Goal: Task Accomplishment & Management: Manage account settings

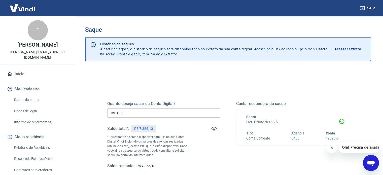
click at [127, 112] on input "R$ 0,00" at bounding box center [163, 112] width 113 height 9
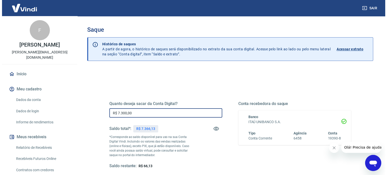
scroll to position [50, 0]
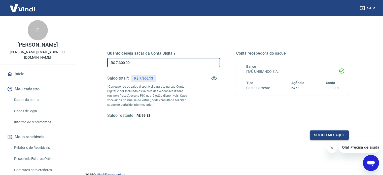
type input "R$ 7.300,00"
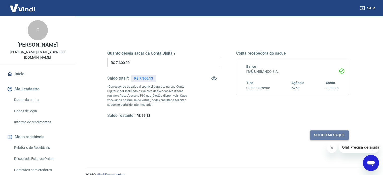
click at [321, 133] on button "Solicitar saque" at bounding box center [329, 135] width 39 height 9
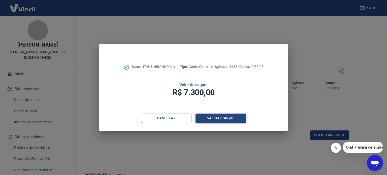
click at [217, 118] on button "Validar saque" at bounding box center [221, 118] width 50 height 9
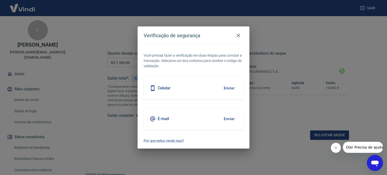
click at [229, 87] on button "Enviar" at bounding box center [229, 88] width 16 height 11
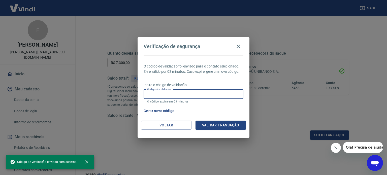
click at [174, 96] on input "Código de validação" at bounding box center [194, 94] width 100 height 9
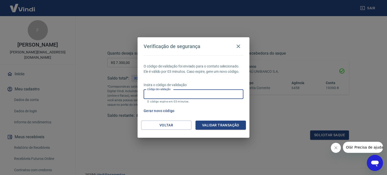
click at [157, 112] on button "Gerar novo código" at bounding box center [159, 110] width 35 height 9
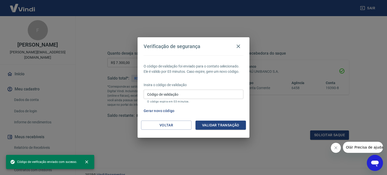
click at [158, 94] on input "Código de validação" at bounding box center [194, 94] width 100 height 9
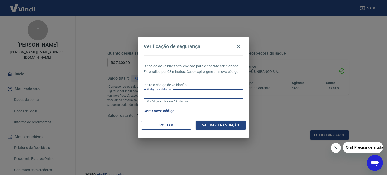
click at [160, 125] on button "Voltar" at bounding box center [166, 125] width 50 height 9
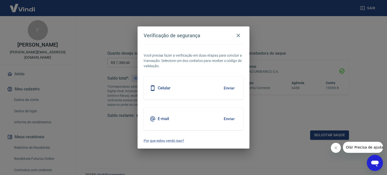
click at [228, 119] on button "Enviar" at bounding box center [229, 119] width 16 height 11
click at [227, 119] on button "Enviar" at bounding box center [229, 119] width 16 height 11
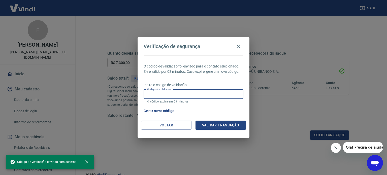
paste input "245833"
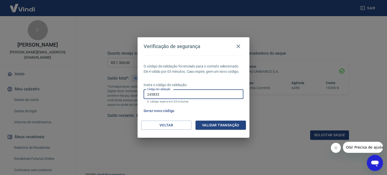
click at [147, 93] on input "245833" at bounding box center [194, 94] width 100 height 9
type input "245833"
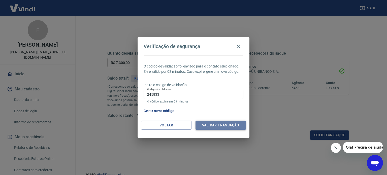
click at [222, 126] on button "Validar transação" at bounding box center [221, 125] width 50 height 9
